Goal: Task Accomplishment & Management: Manage account settings

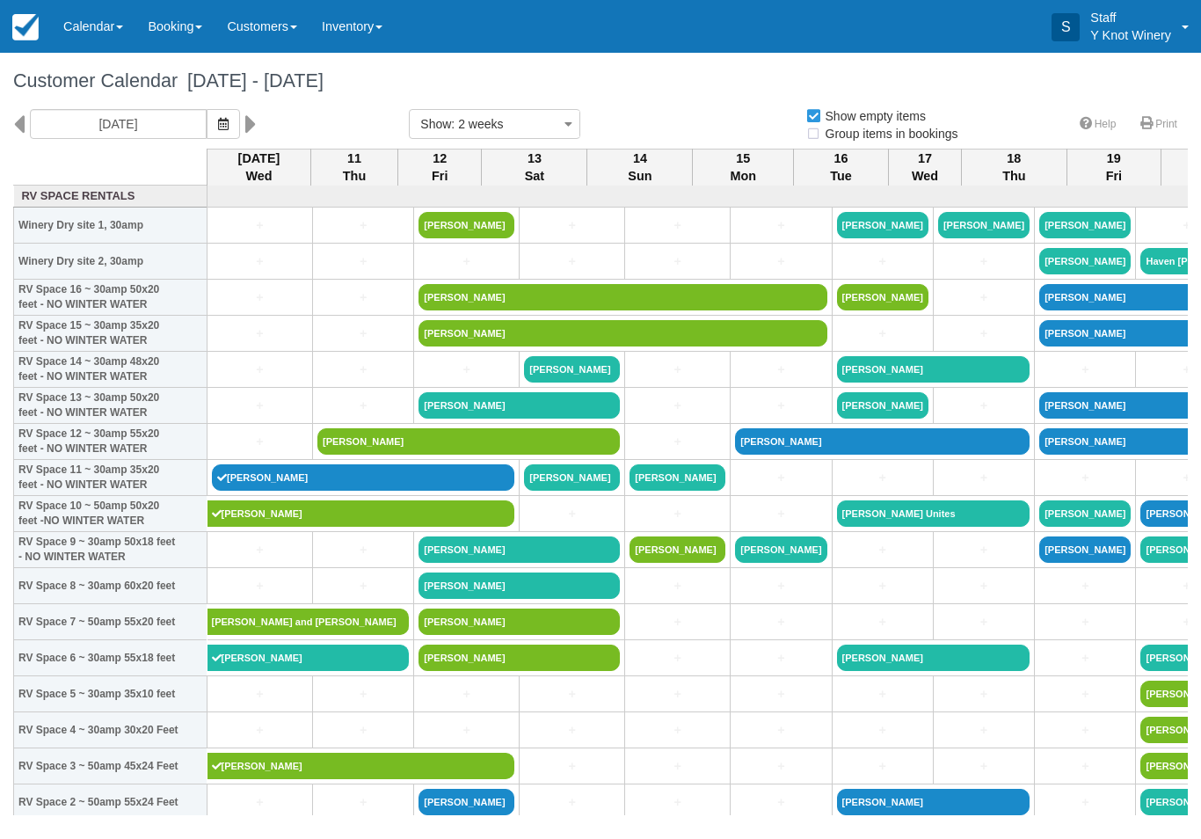
select select
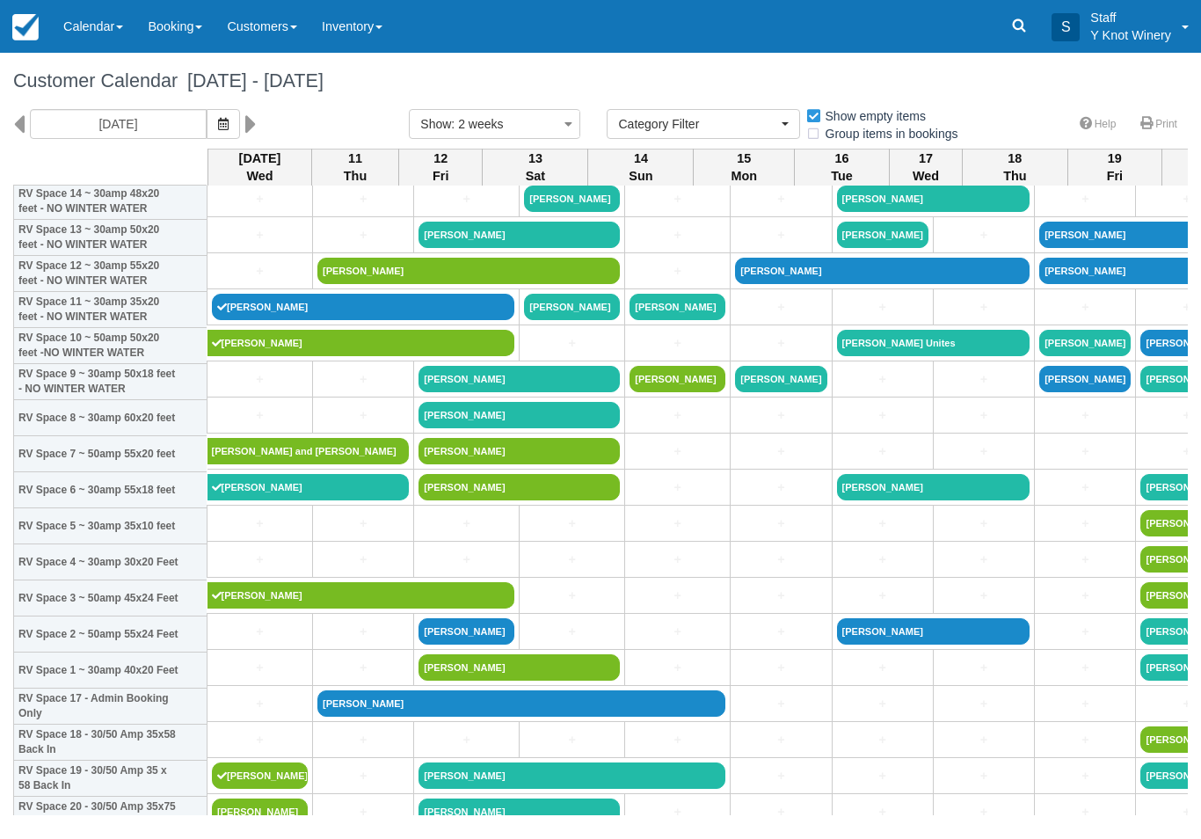
scroll to position [167, 0]
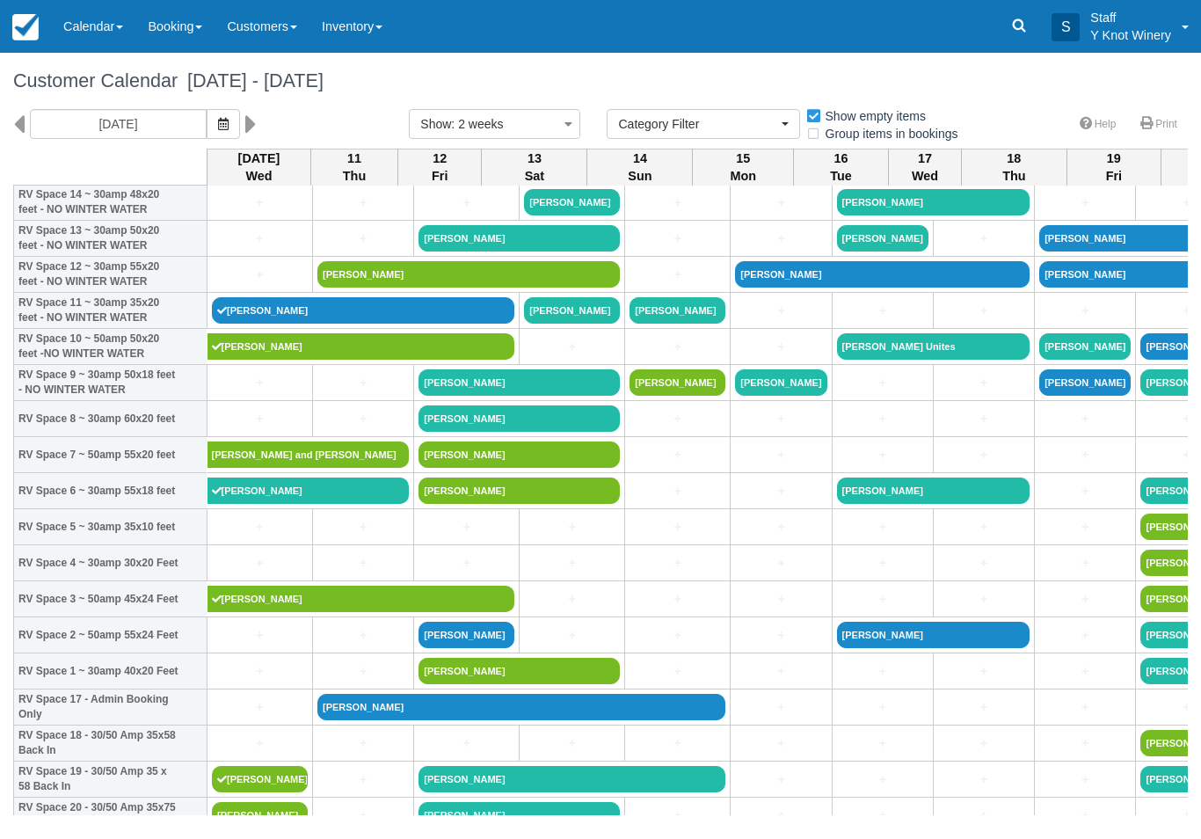
click at [358, 324] on link "[PERSON_NAME]" at bounding box center [363, 310] width 303 height 26
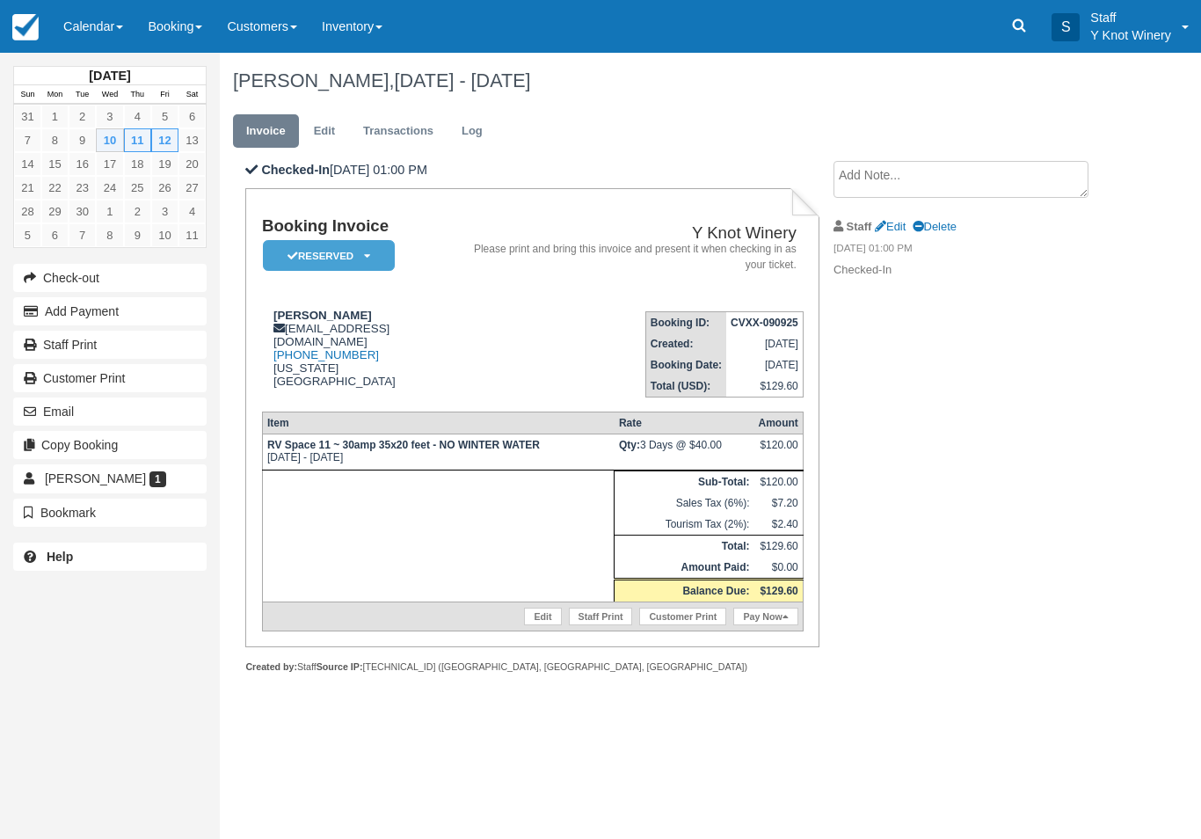
click at [536, 625] on link "Edit" at bounding box center [542, 617] width 37 height 18
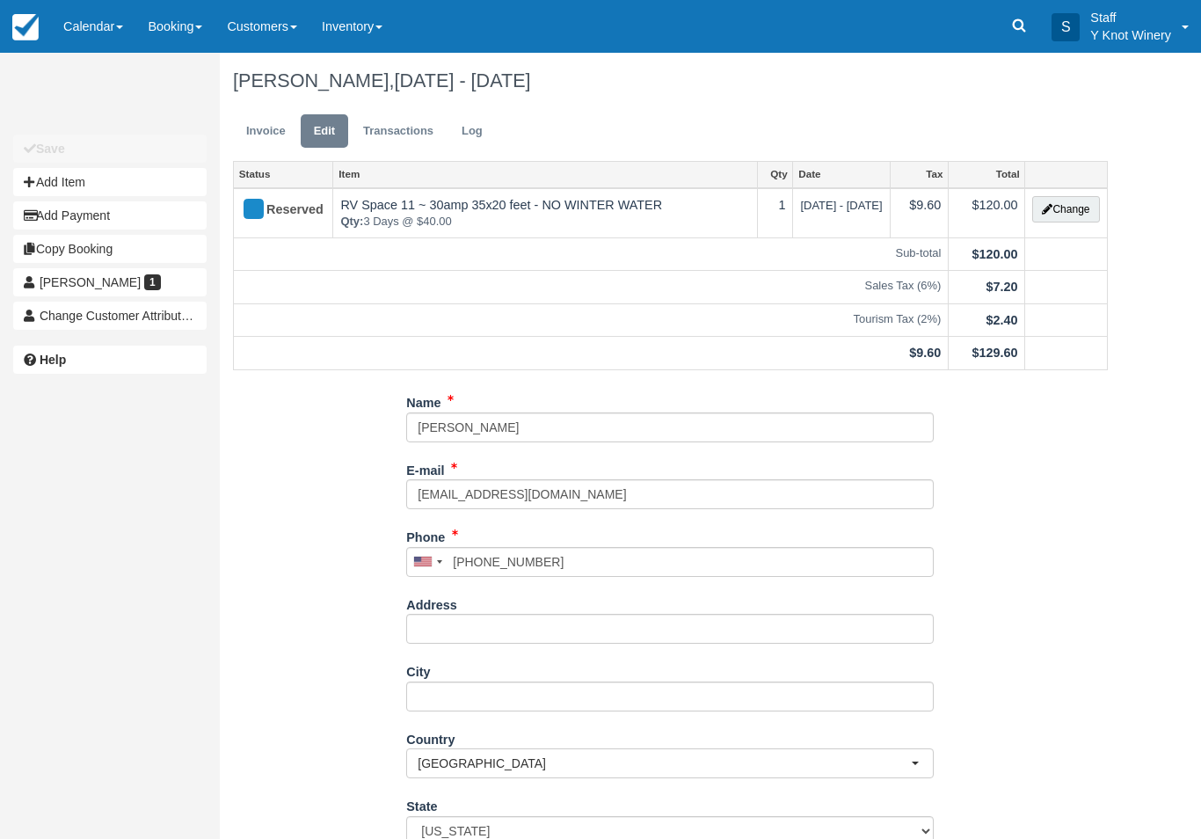
click at [1070, 204] on button "Change" at bounding box center [1065, 209] width 67 height 26
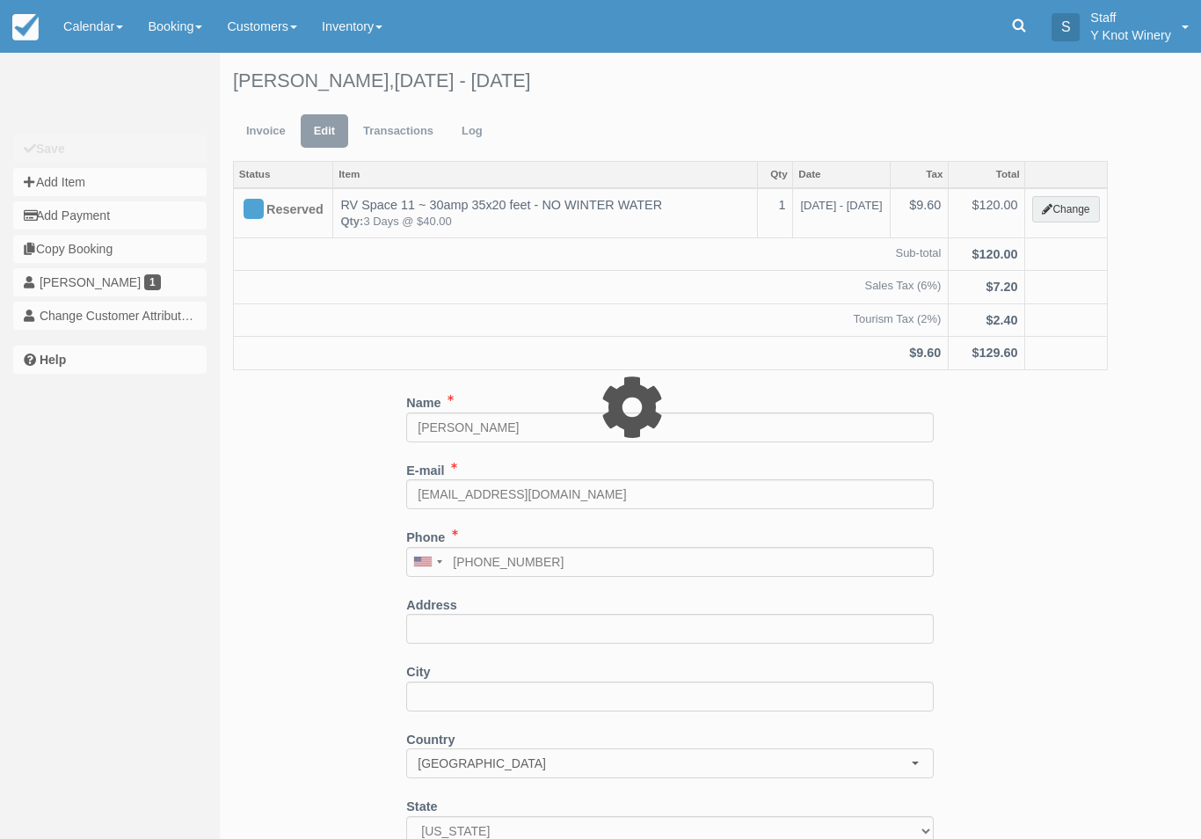
type input "120.00"
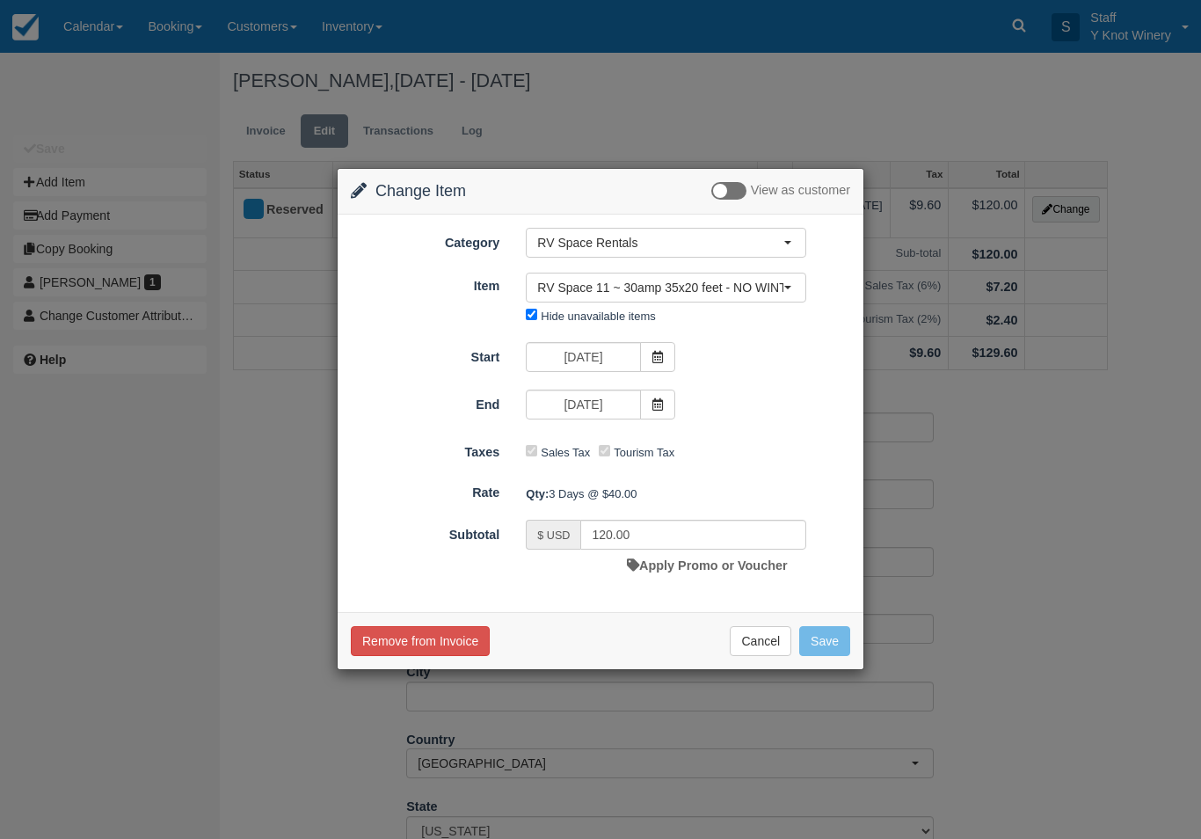
click at [611, 301] on button "RV Space 11 ~ 30amp 35x20 feet - NO WINTER WATER" at bounding box center [666, 288] width 281 height 30
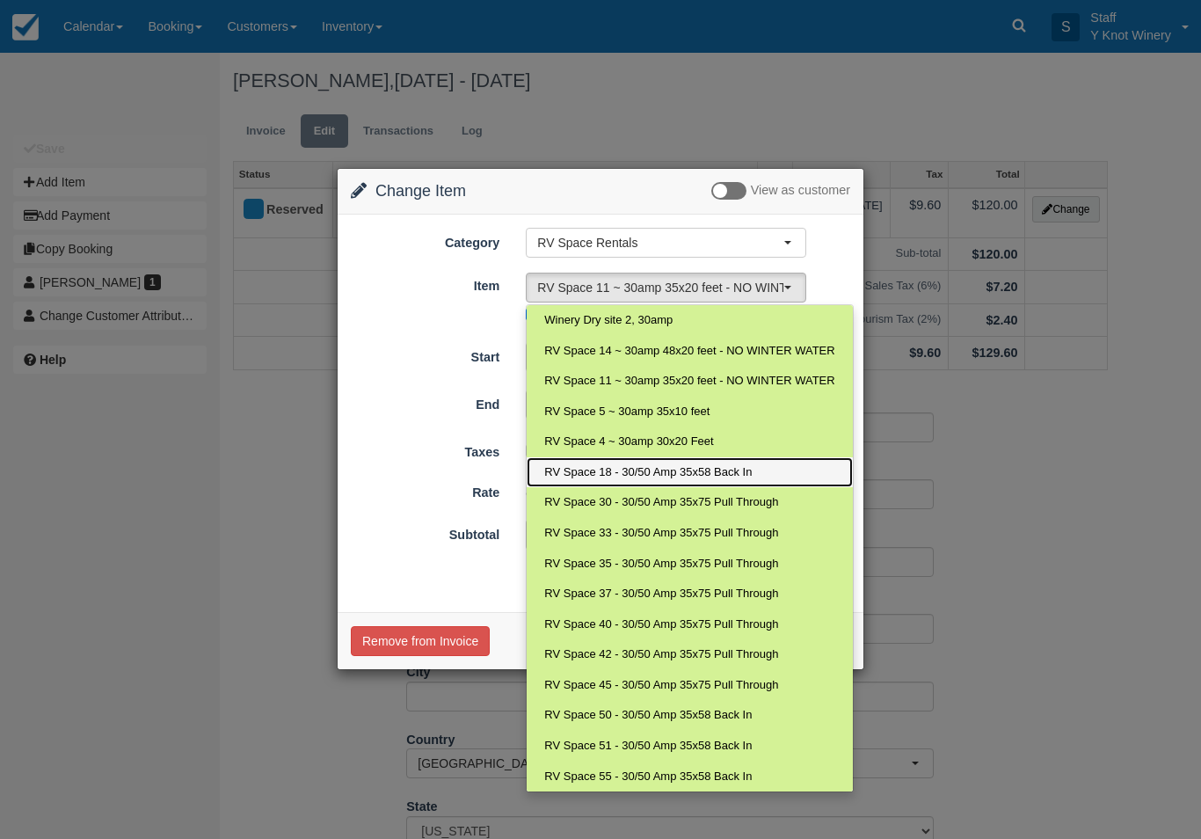
click at [571, 472] on span "RV Space 18 - 30/50 Amp 35x58 Back In" at bounding box center [648, 472] width 208 height 17
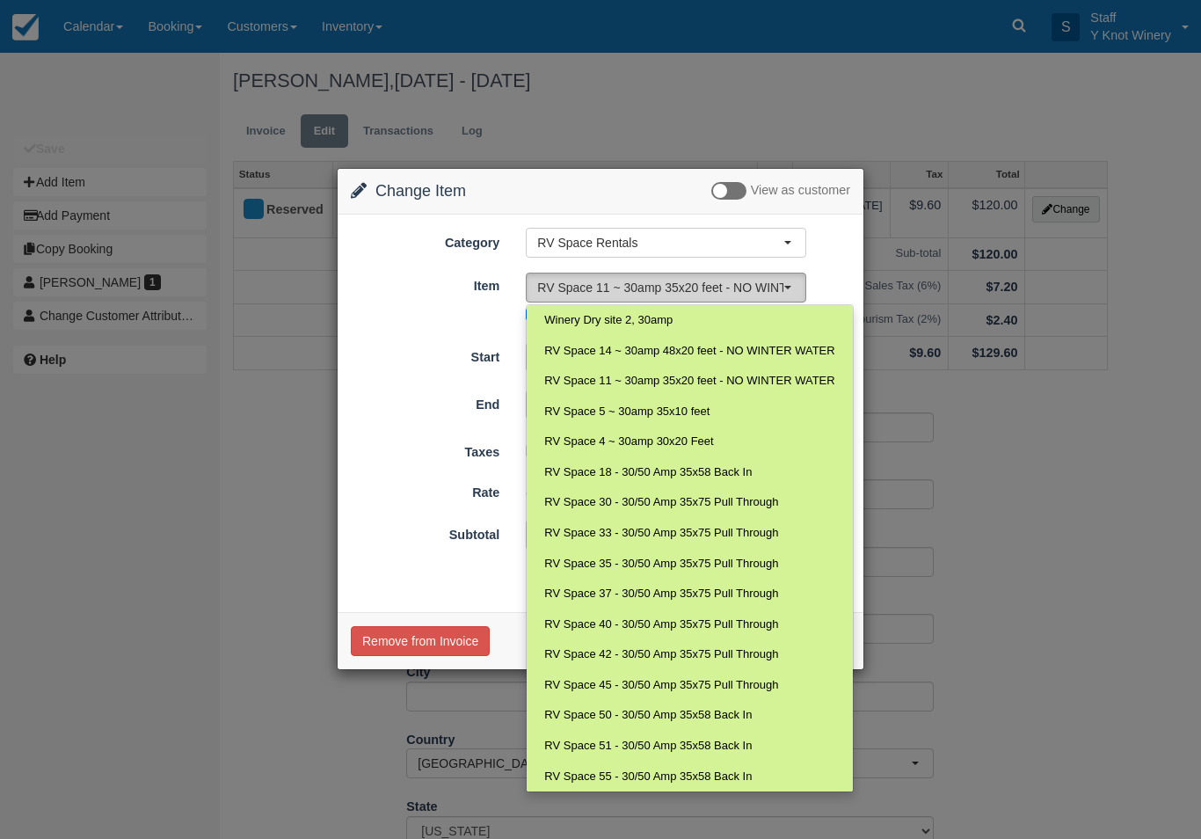
select select "70"
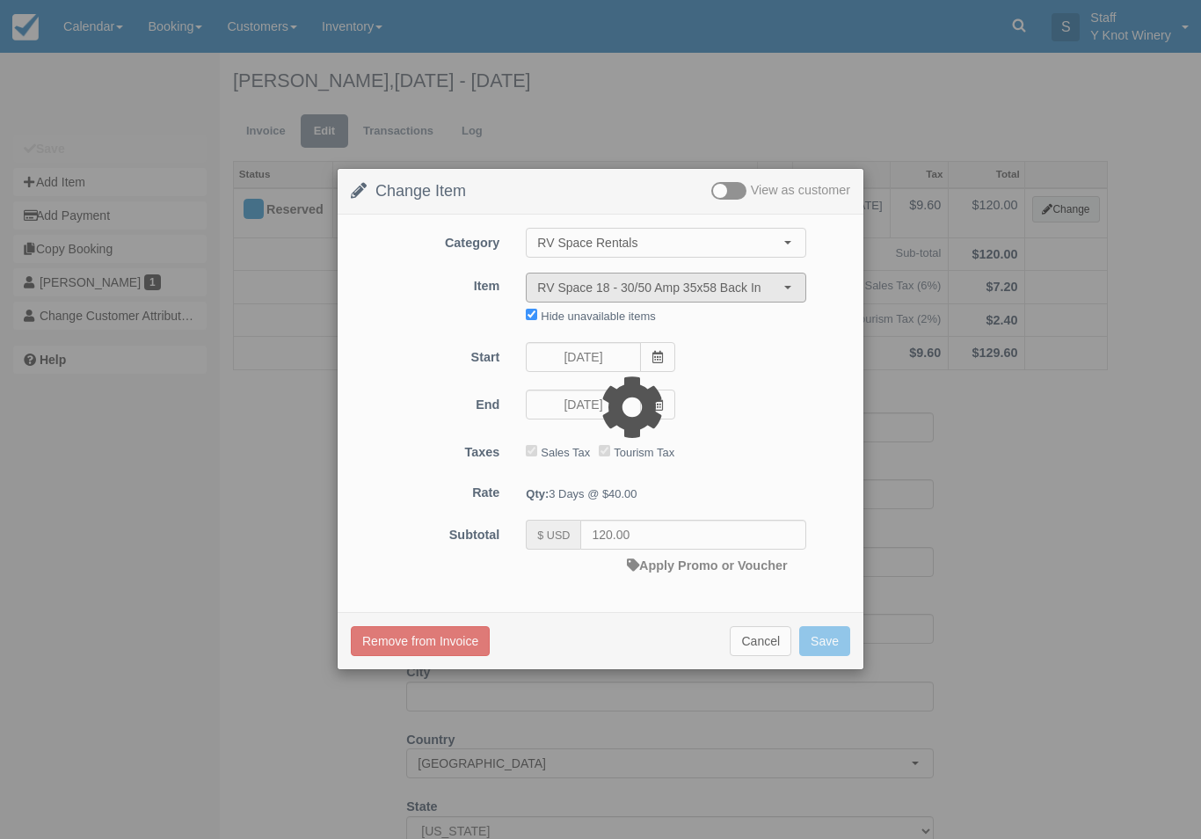
type input "135.00"
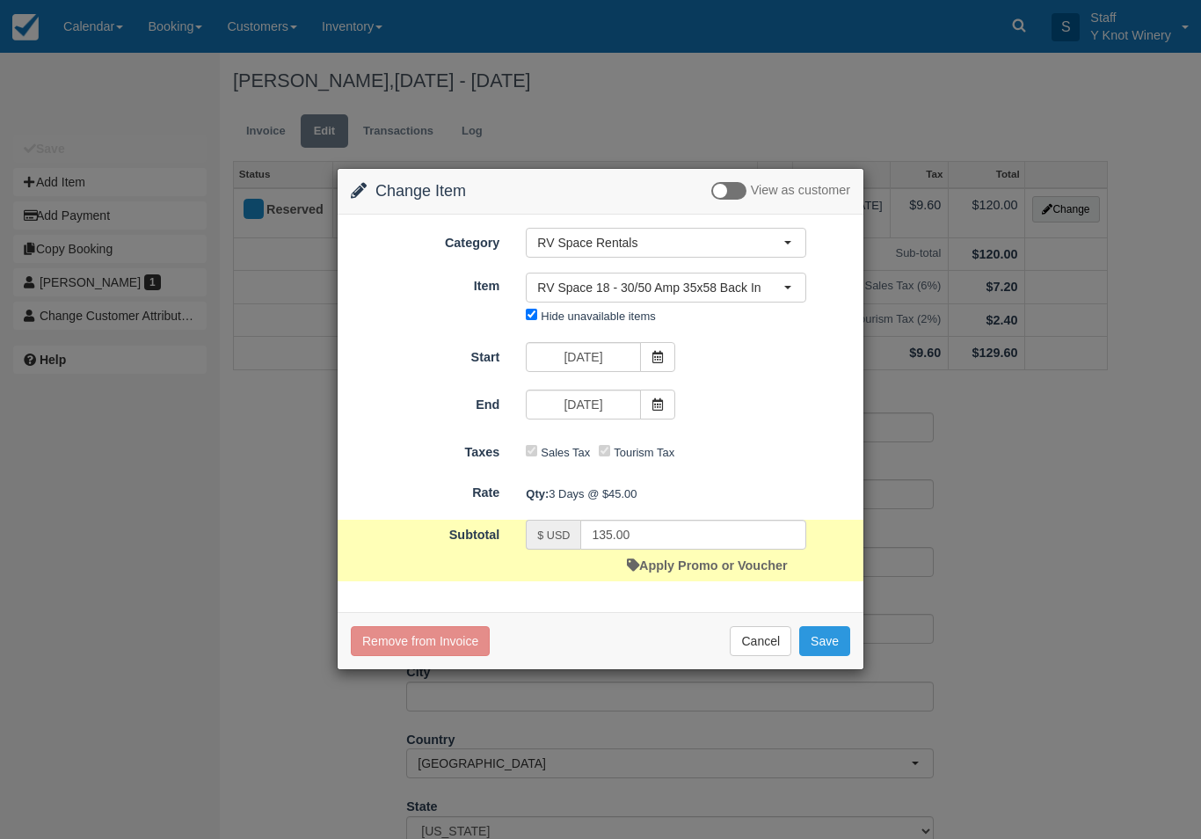
click at [831, 638] on button "Save" at bounding box center [824, 641] width 51 height 30
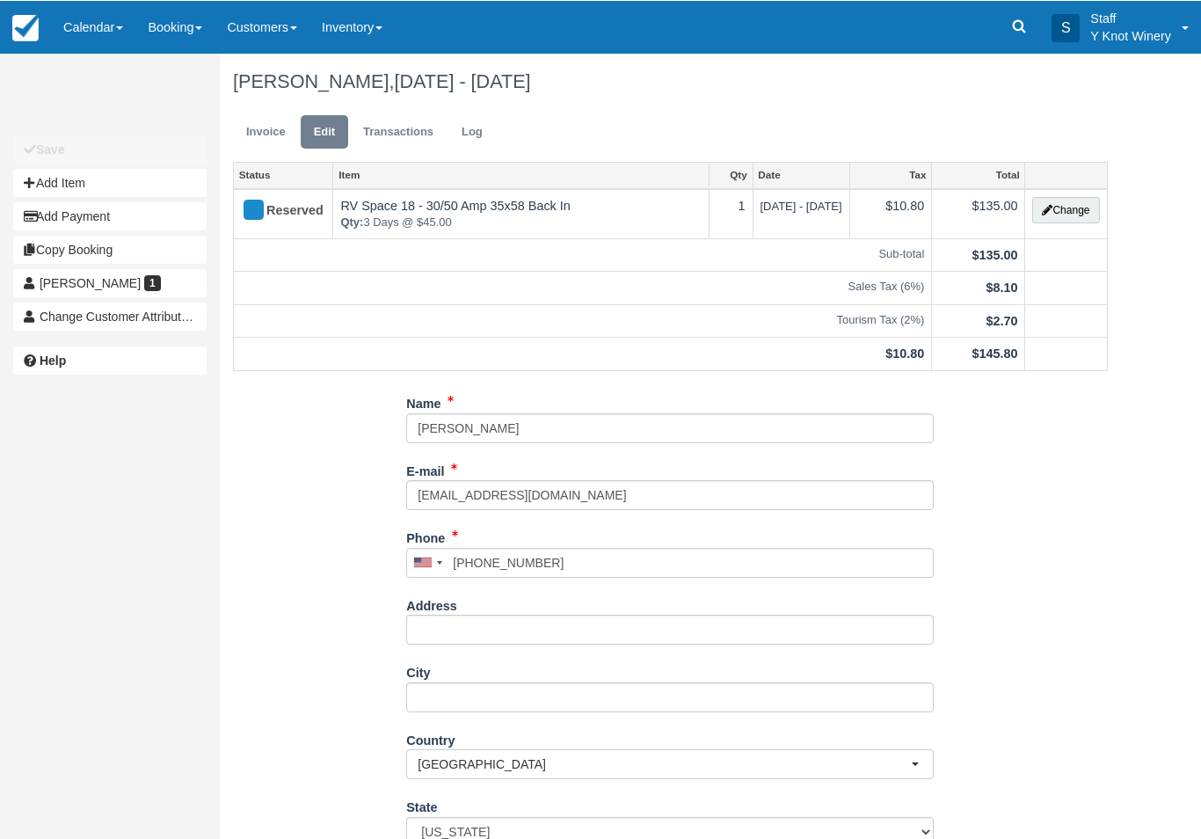
click at [258, 140] on link "Invoice" at bounding box center [266, 131] width 66 height 34
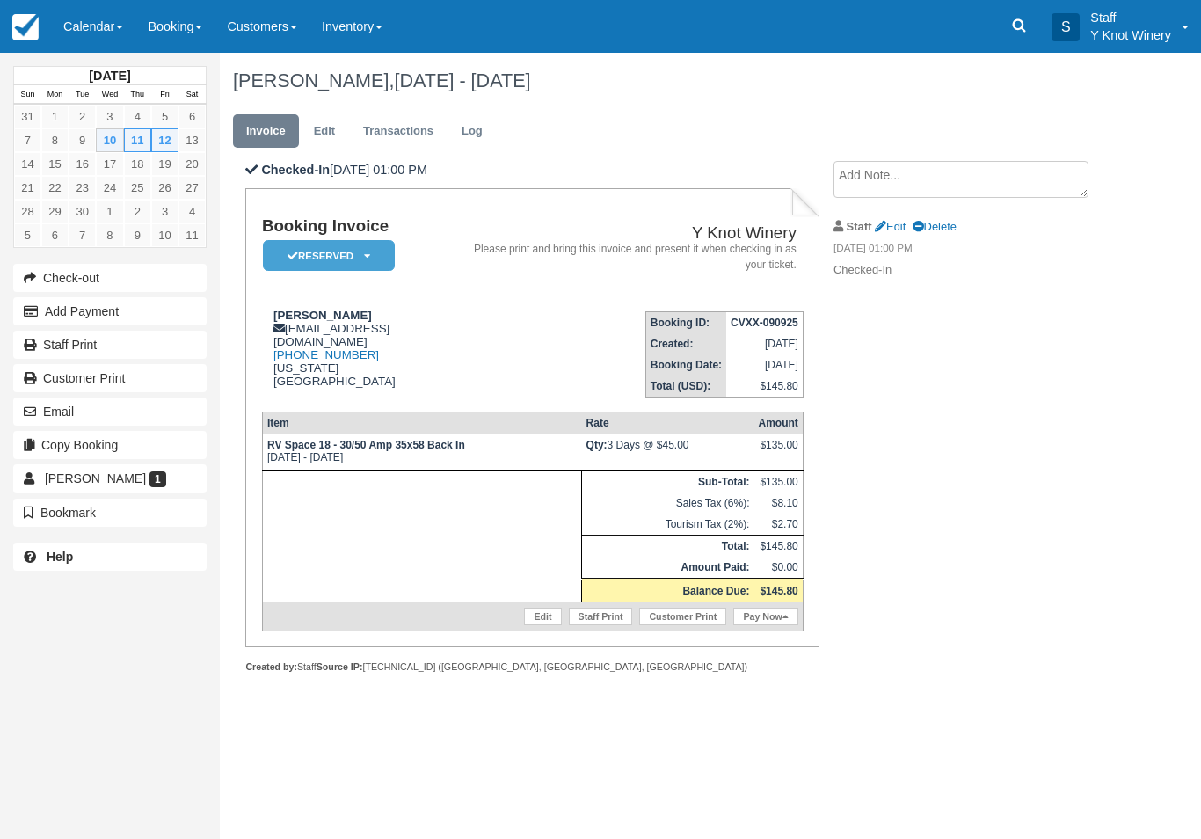
click at [775, 625] on link "Pay Now" at bounding box center [765, 617] width 64 height 18
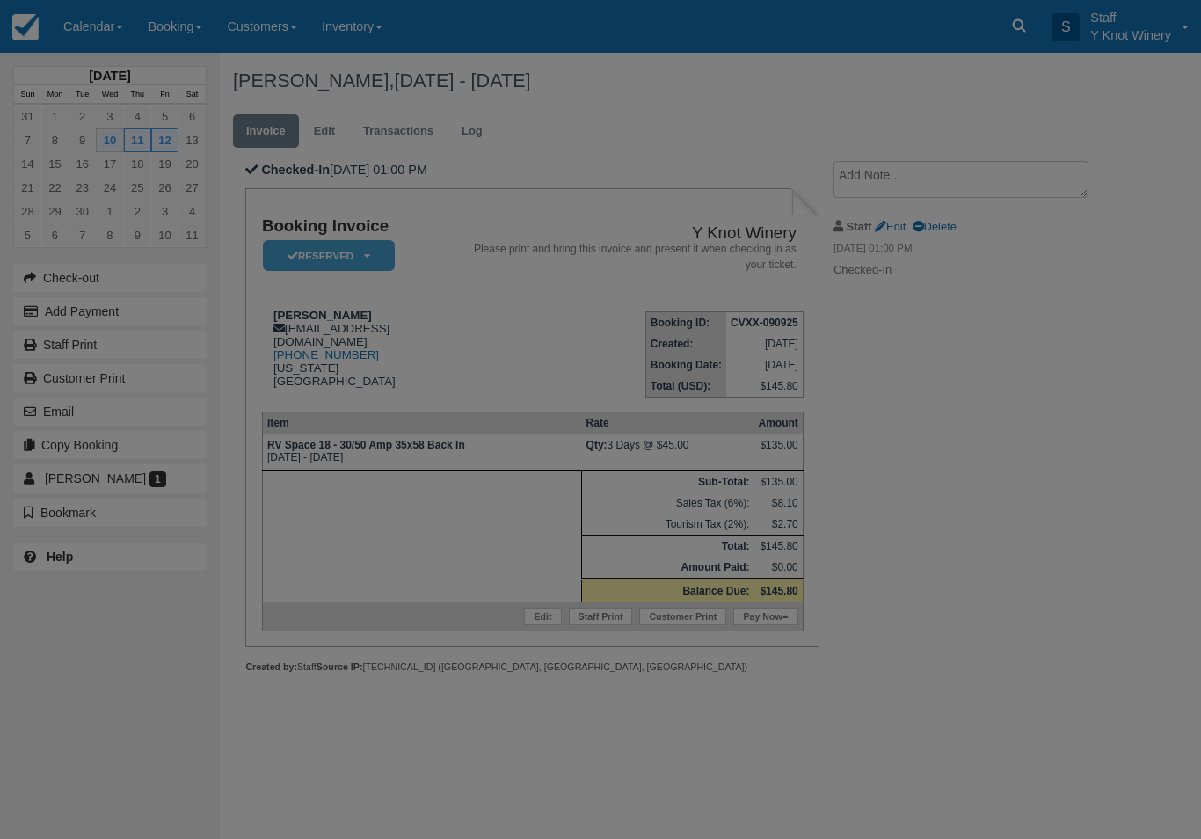
type input "09/10/25"
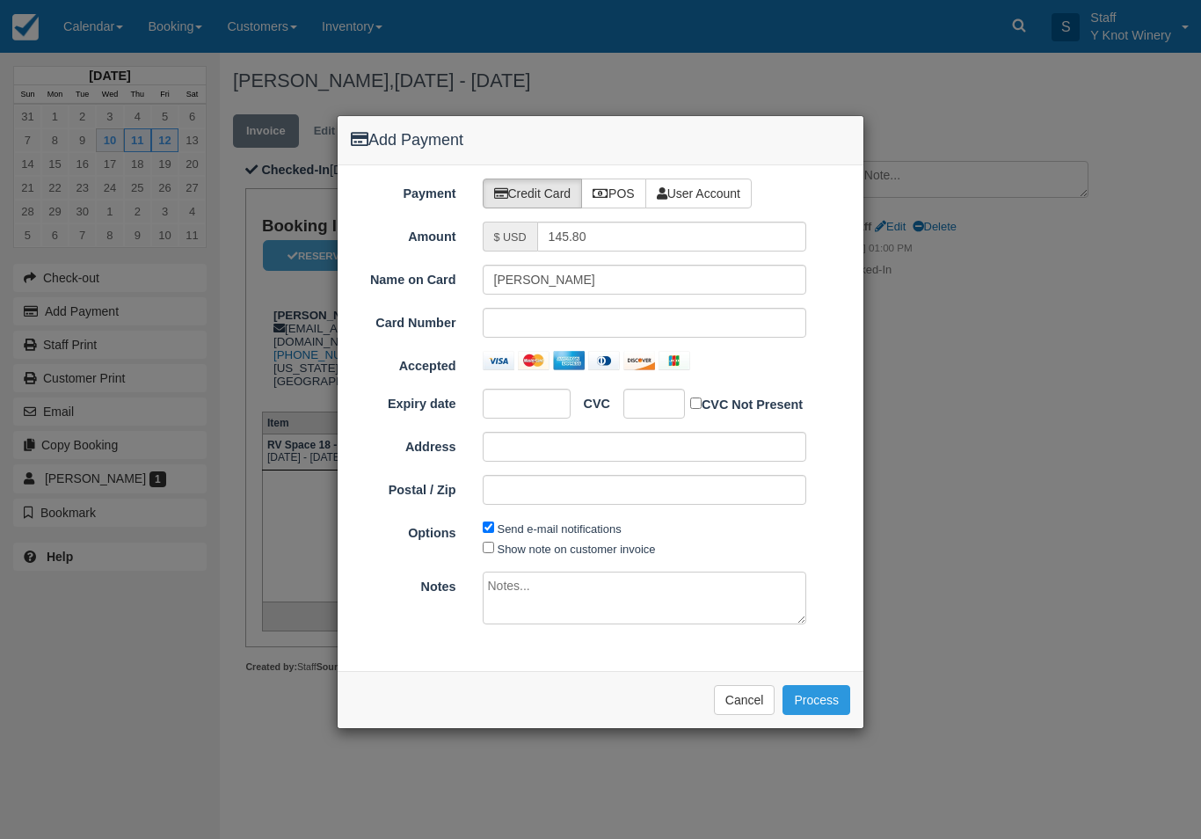
click at [618, 186] on label "POS" at bounding box center [613, 194] width 65 height 30
radio input "true"
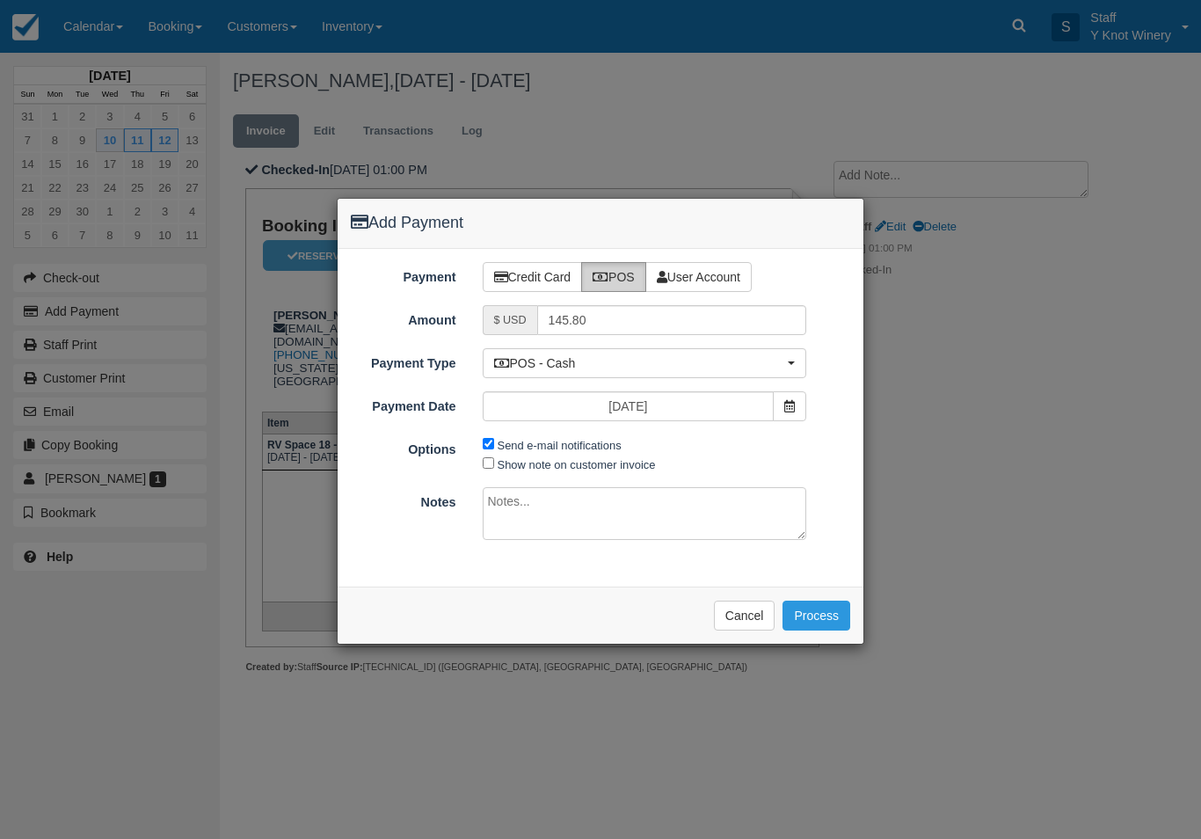
click at [825, 606] on button "Process" at bounding box center [817, 616] width 68 height 30
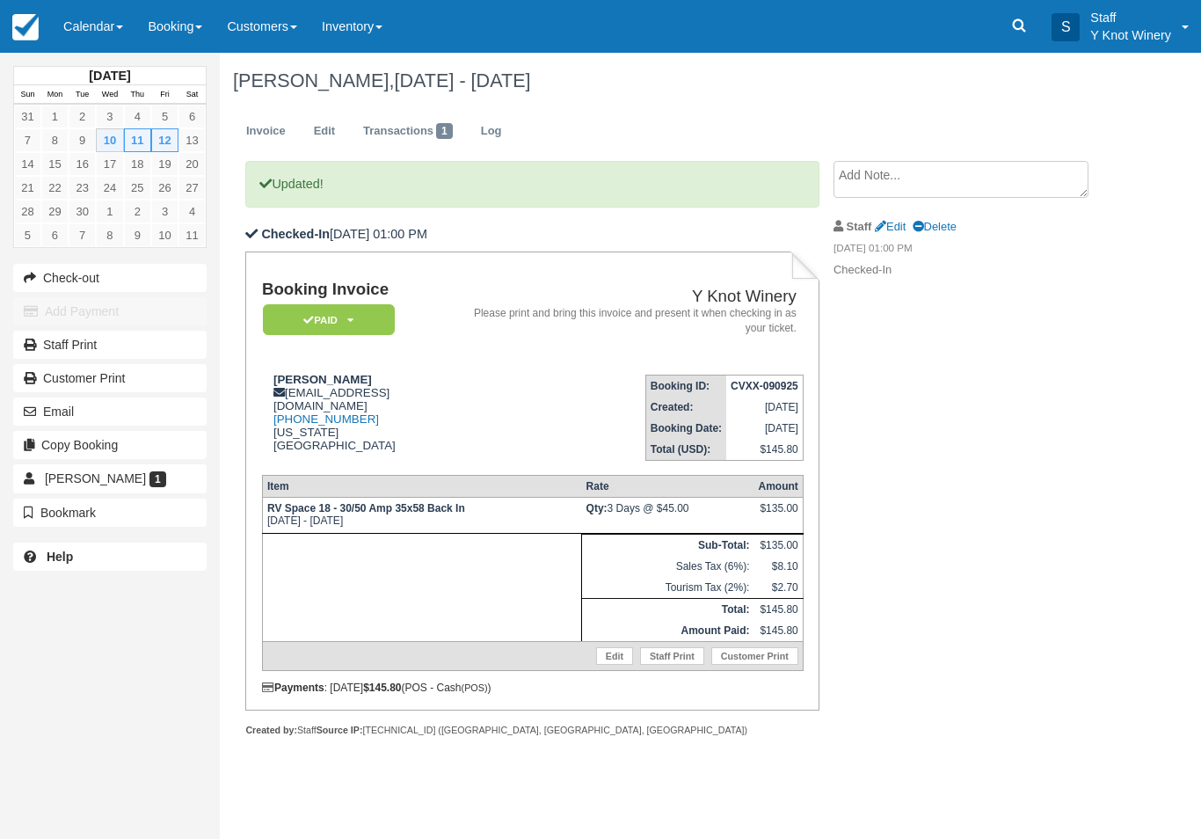
click at [91, 45] on link "Calendar" at bounding box center [93, 26] width 84 height 53
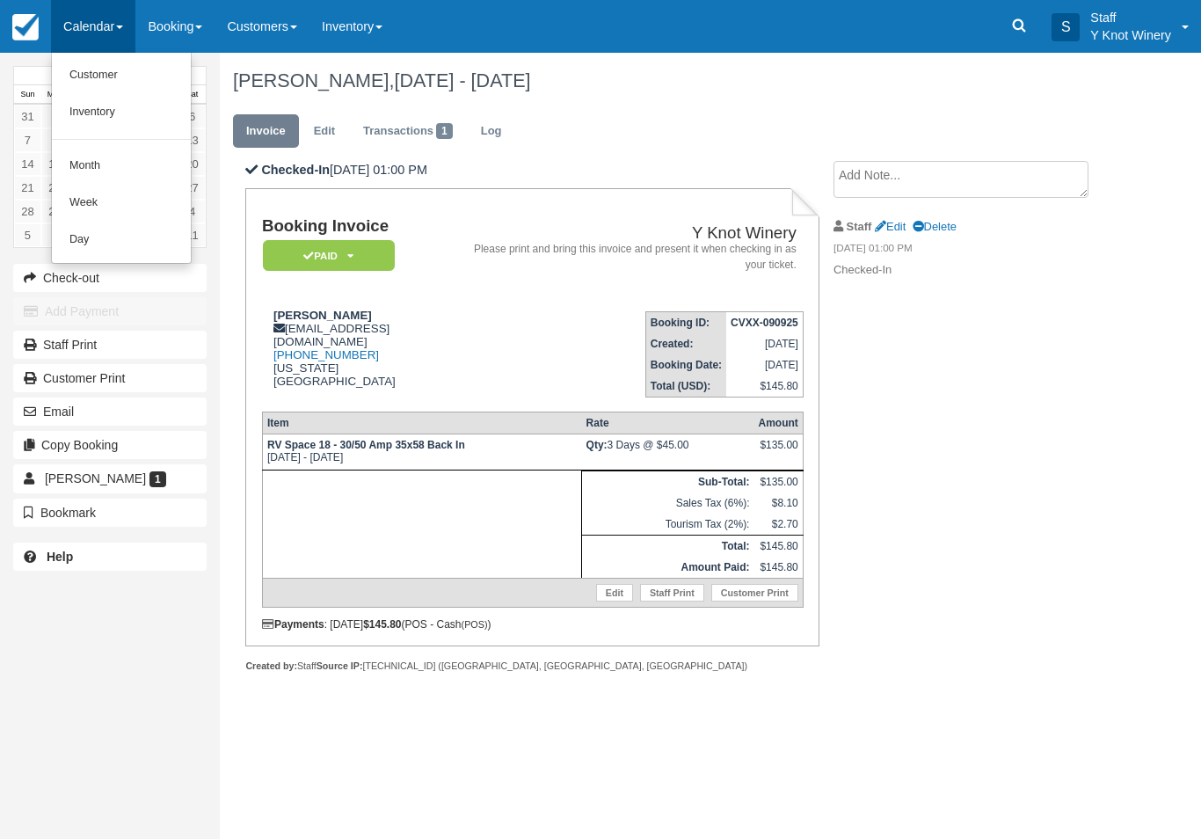
click at [78, 69] on link "Customer" at bounding box center [121, 75] width 139 height 37
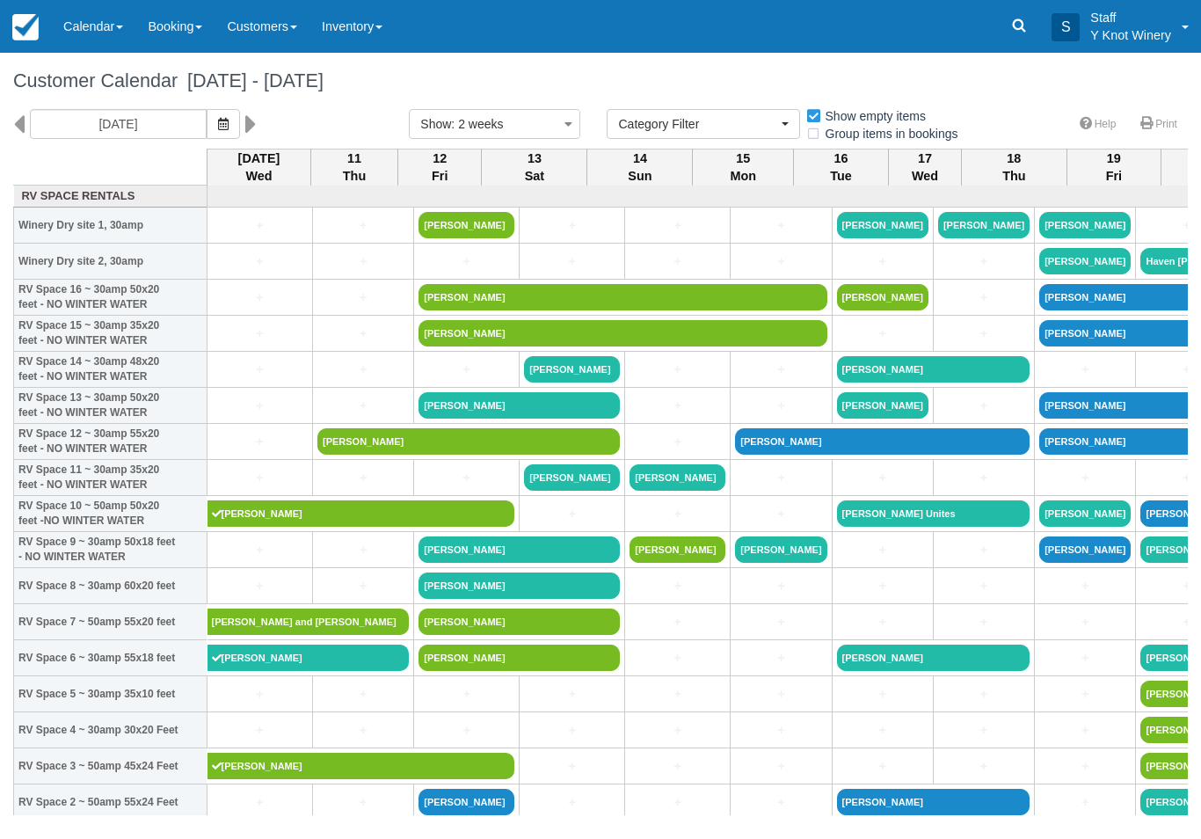
select select
